Goal: Browse casually: Explore the website without a specific task or goal

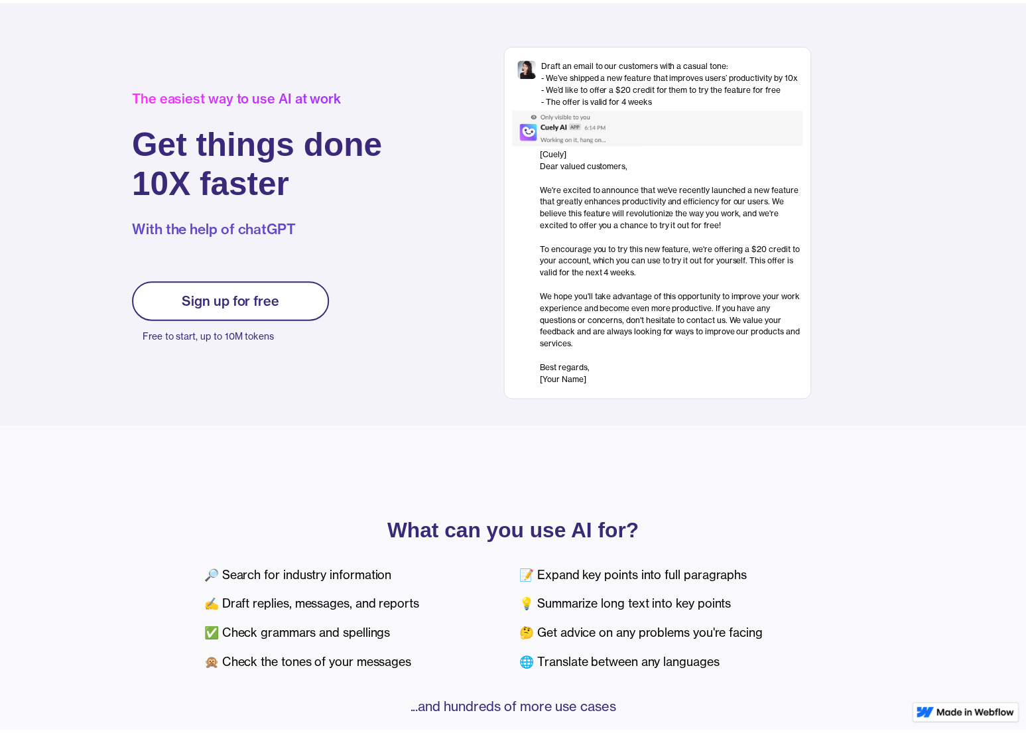
scroll to position [71, 0]
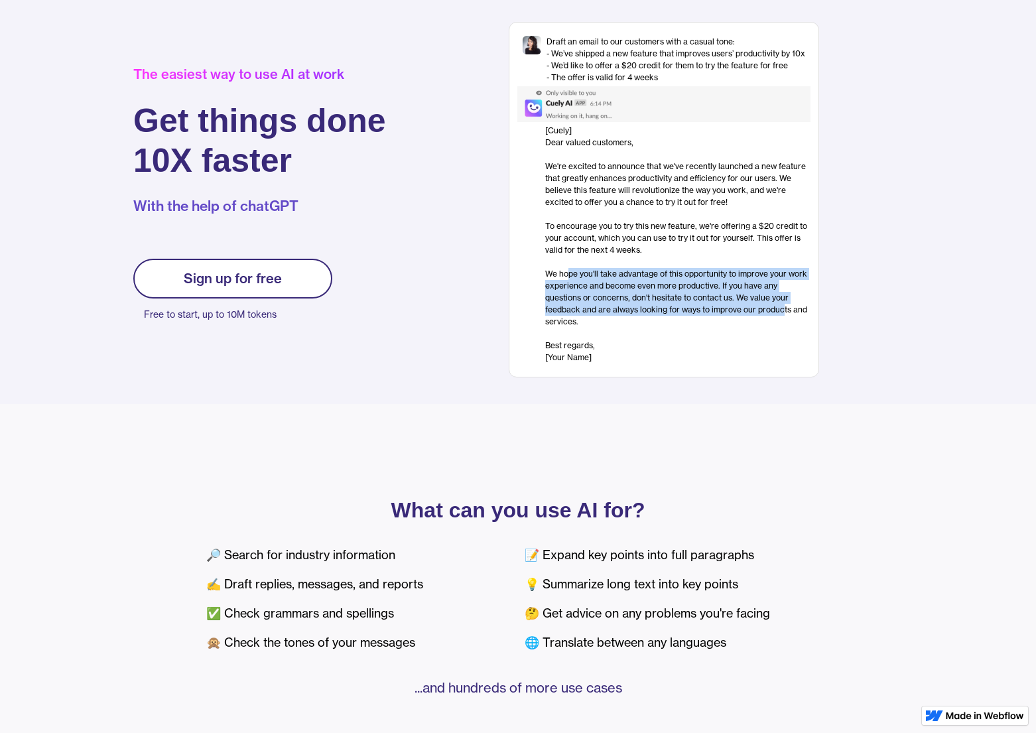
drag, startPoint x: 569, startPoint y: 272, endPoint x: 783, endPoint y: 310, distance: 217.6
click at [783, 310] on div "[Cuely] Dear valued customers, ‍ We're excited to announce that we've recently …" at bounding box center [677, 244] width 265 height 239
